Goal: Obtain resource: Download file/media

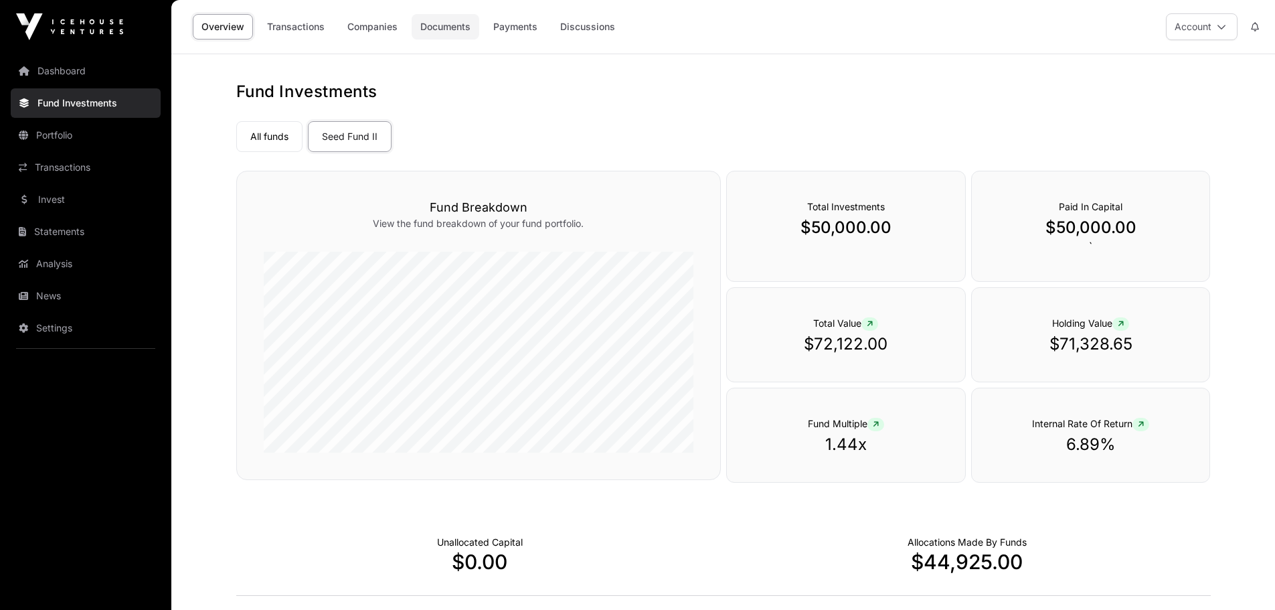
click at [455, 25] on link "Documents" at bounding box center [446, 26] width 68 height 25
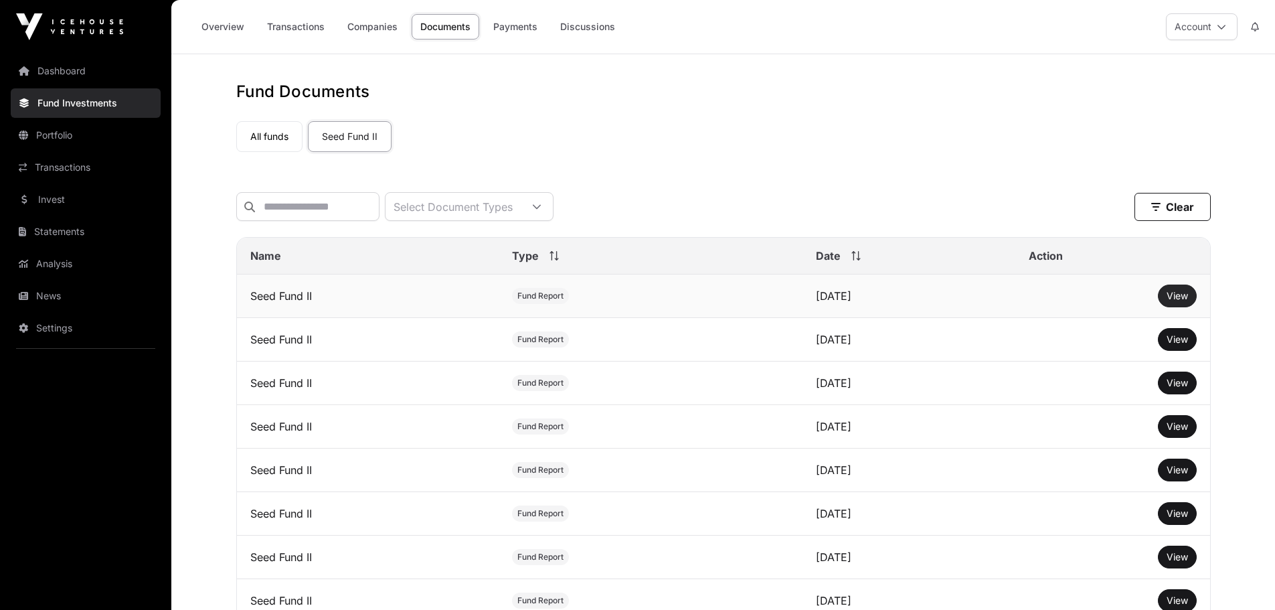
click at [1177, 301] on span "View" at bounding box center [1177, 295] width 21 height 11
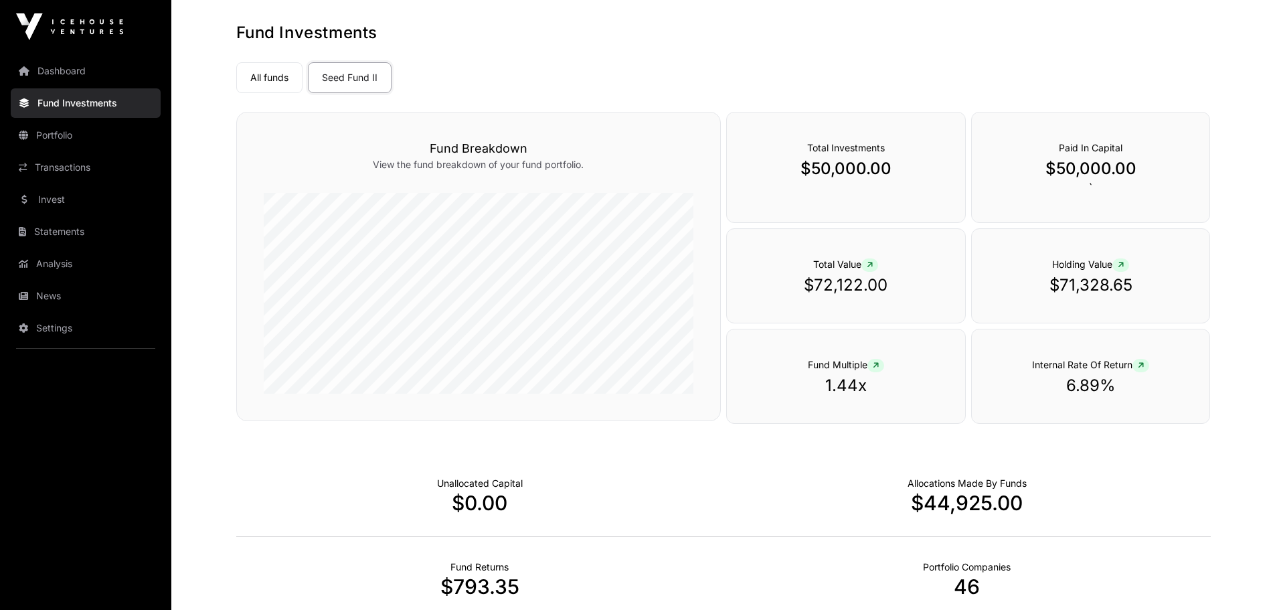
scroll to position [134, 0]
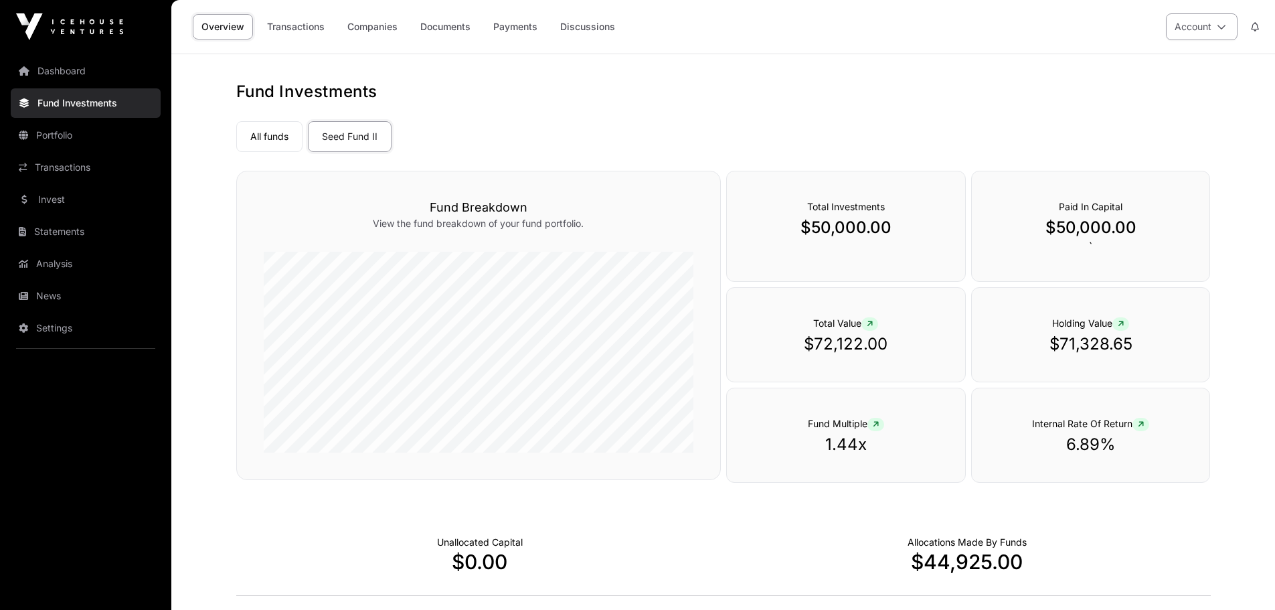
click at [1223, 24] on icon at bounding box center [1221, 26] width 9 height 9
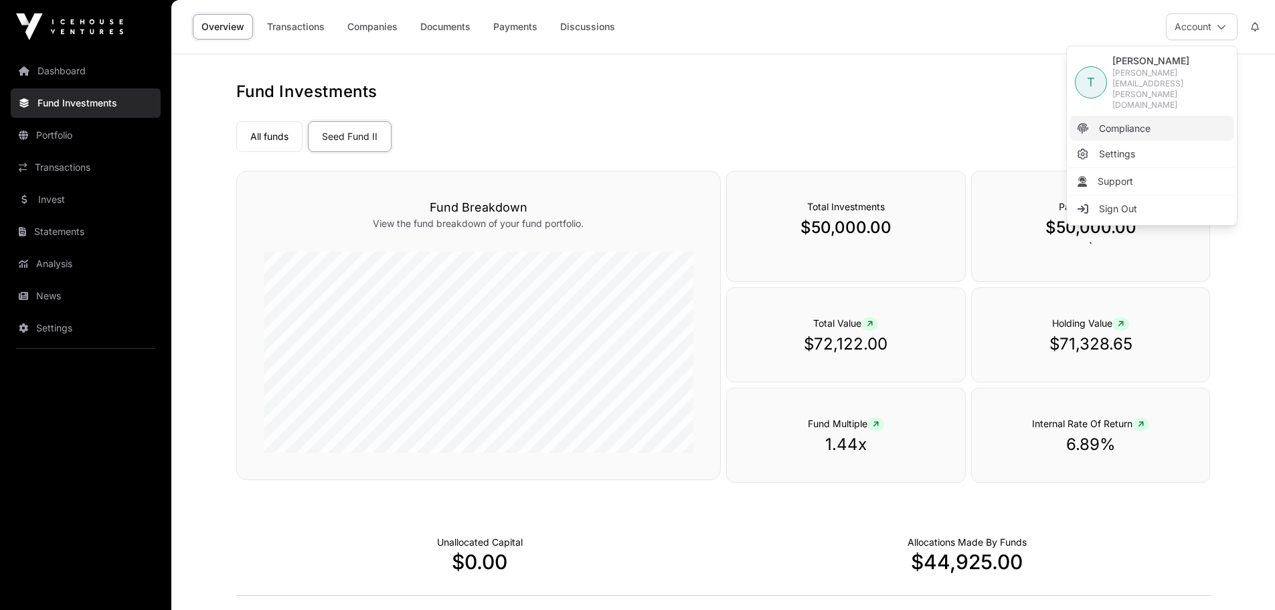
click at [1119, 122] on span "Compliance" at bounding box center [1125, 128] width 52 height 13
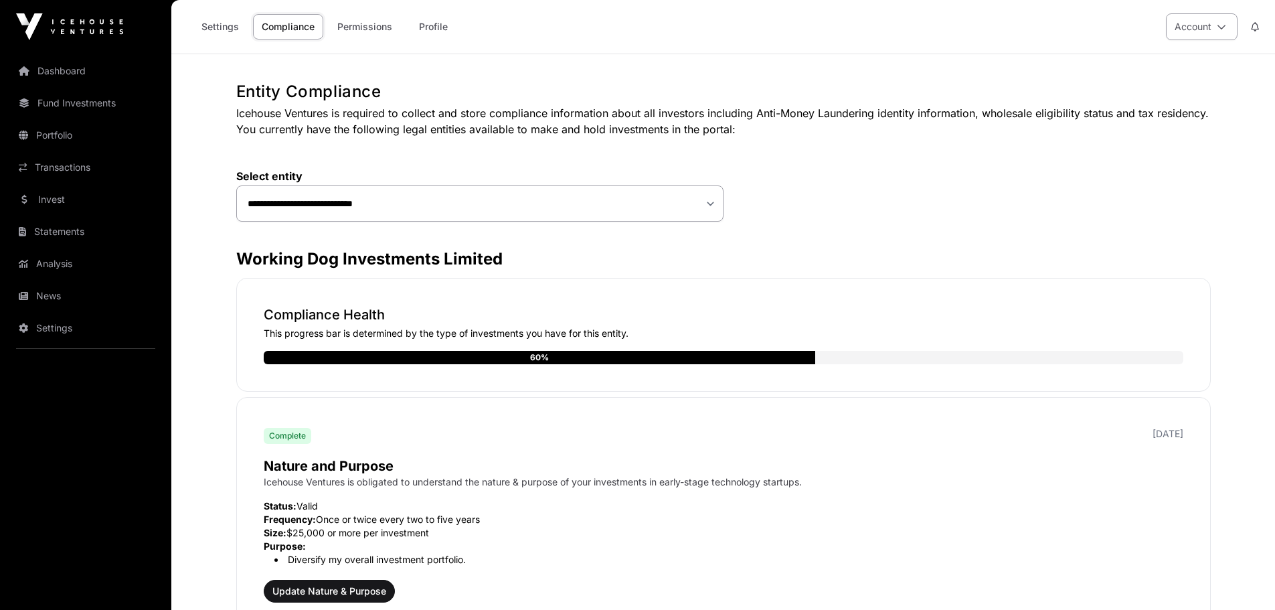
click at [1222, 26] on icon at bounding box center [1221, 26] width 9 height 9
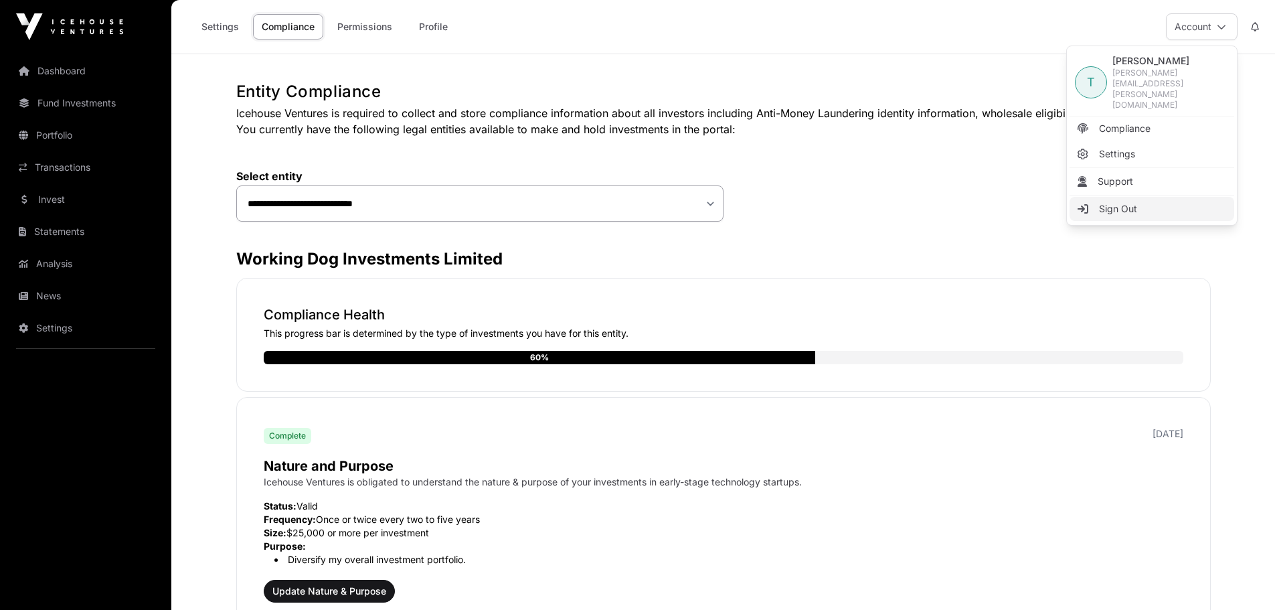
click at [1122, 202] on span "Sign Out" at bounding box center [1118, 208] width 38 height 13
